Goal: Find specific page/section: Find specific page/section

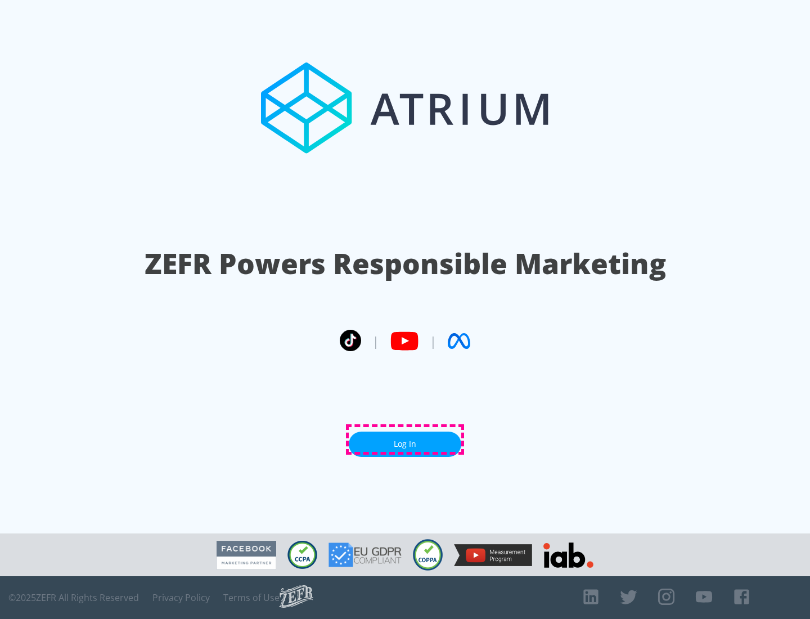
click at [405, 439] on link "Log In" at bounding box center [405, 443] width 112 height 25
